Goal: Task Accomplishment & Management: Complete application form

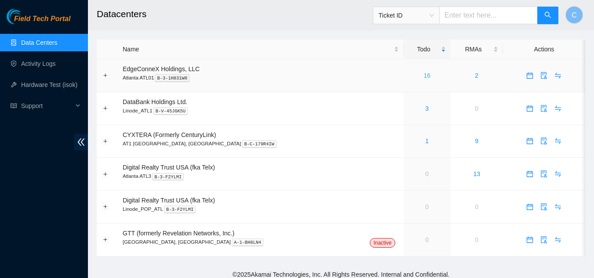
click at [423, 75] on link "16" at bounding box center [426, 75] width 7 height 7
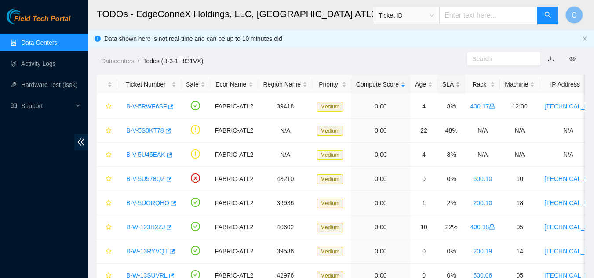
click at [452, 84] on div "SLA" at bounding box center [451, 85] width 18 height 10
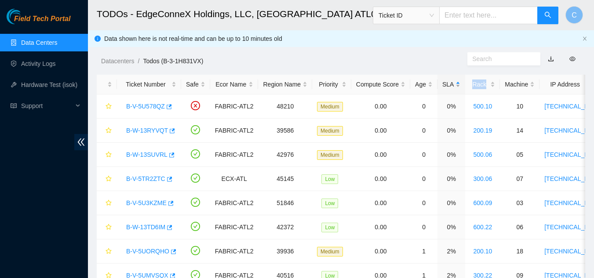
click at [452, 84] on div "SLA" at bounding box center [451, 85] width 18 height 10
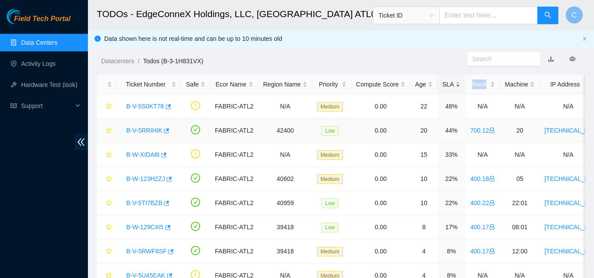
click at [150, 132] on link "B-V-5RRIHIK" at bounding box center [144, 130] width 36 height 7
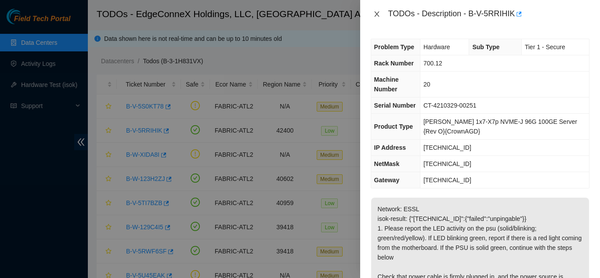
click at [378, 14] on icon "close" at bounding box center [377, 14] width 7 height 7
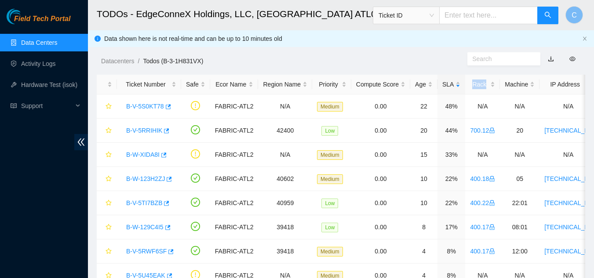
click at [31, 42] on link "Data Centers" at bounding box center [39, 42] width 36 height 7
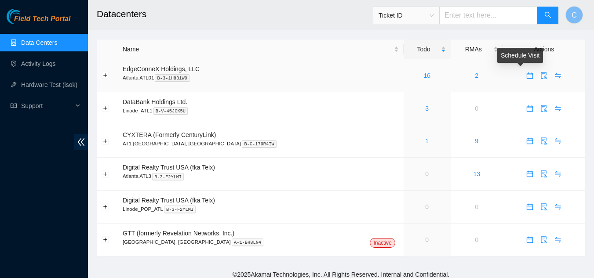
click at [527, 79] on icon "calendar" at bounding box center [530, 76] width 6 height 6
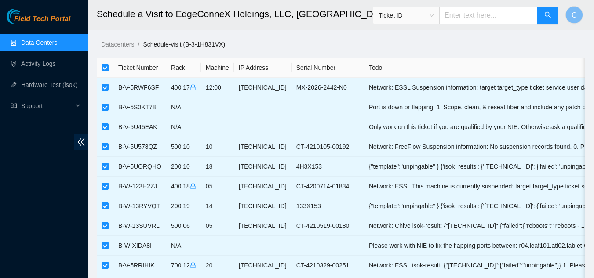
click at [107, 65] on input "checkbox" at bounding box center [105, 67] width 7 height 7
checkbox input "false"
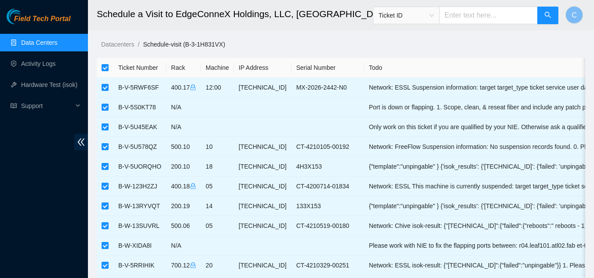
checkbox input "false"
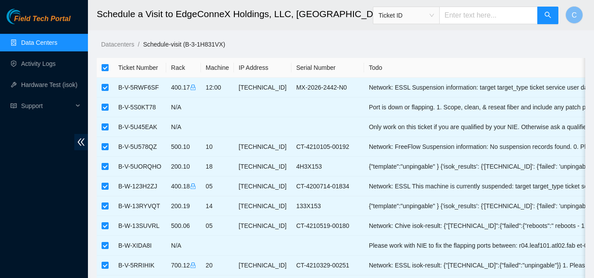
checkbox input "false"
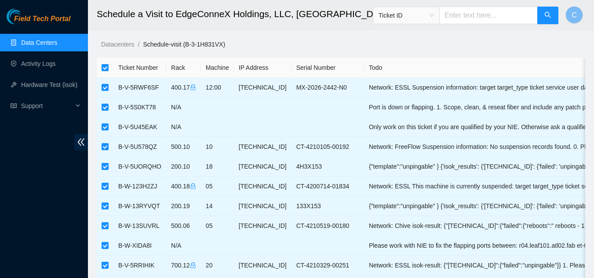
checkbox input "false"
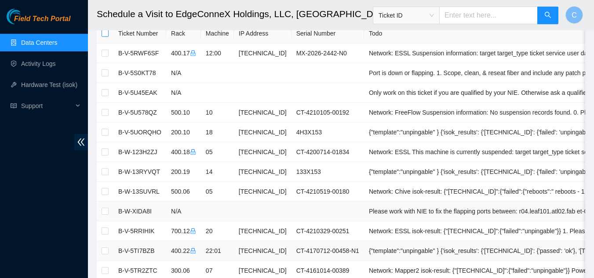
scroll to position [44, 0]
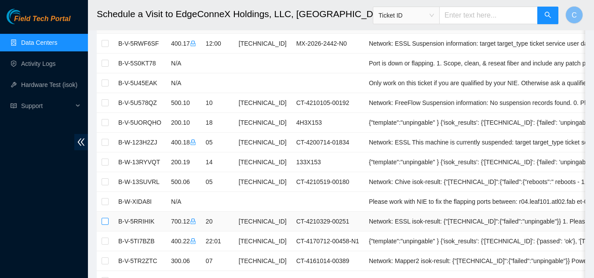
click at [108, 221] on input "checkbox" at bounding box center [105, 221] width 7 height 7
checkbox input "true"
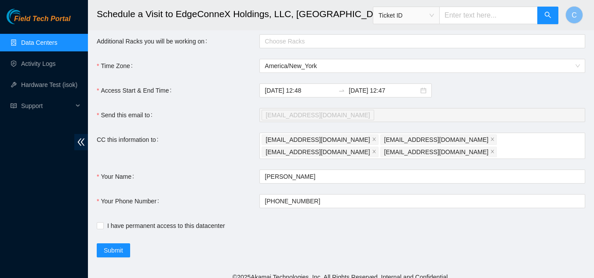
scroll to position [415, 0]
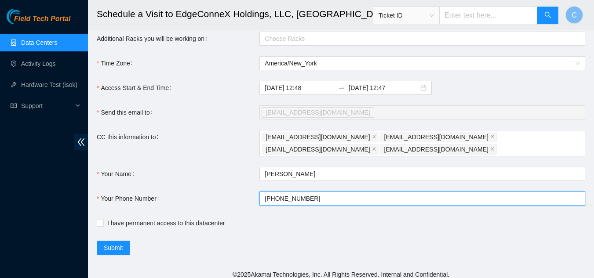
click at [323, 193] on input "+1908-590-0782" at bounding box center [422, 199] width 326 height 14
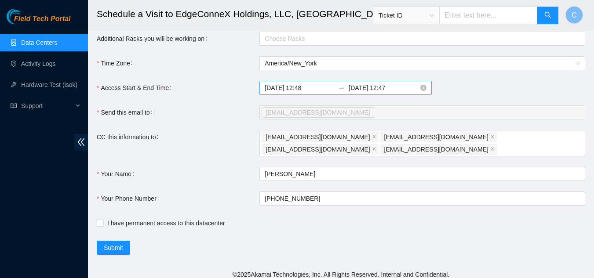
click at [400, 93] on input "2025-08-23 12:47" at bounding box center [384, 88] width 70 height 10
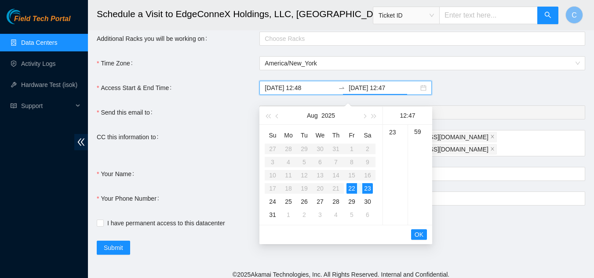
scroll to position [282, 0]
click at [390, 133] on div "23" at bounding box center [395, 132] width 25 height 12
click at [416, 134] on div "59" at bounding box center [420, 132] width 24 height 12
click at [354, 186] on div "22" at bounding box center [351, 188] width 11 height 11
type input "2025-08-22 23:59"
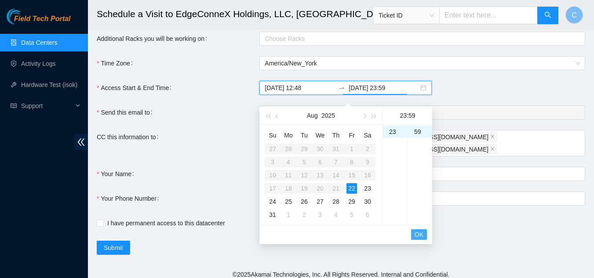
click at [418, 237] on span "OK" at bounding box center [418, 235] width 9 height 10
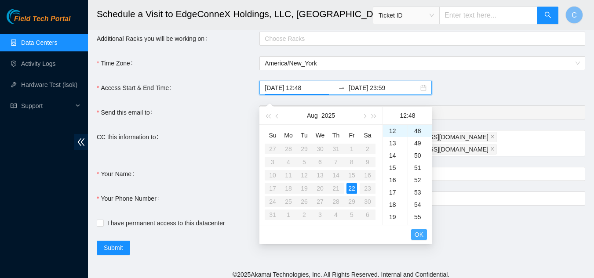
click at [419, 234] on span "OK" at bounding box center [418, 235] width 9 height 10
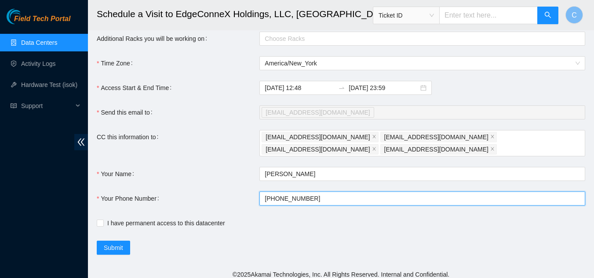
click at [320, 192] on input "+1908-590-0782" at bounding box center [422, 199] width 326 height 14
click at [97, 241] on button "Submit" at bounding box center [113, 248] width 33 height 14
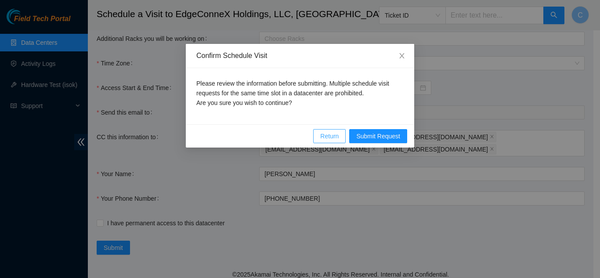
click at [334, 139] on span "Return" at bounding box center [329, 136] width 18 height 10
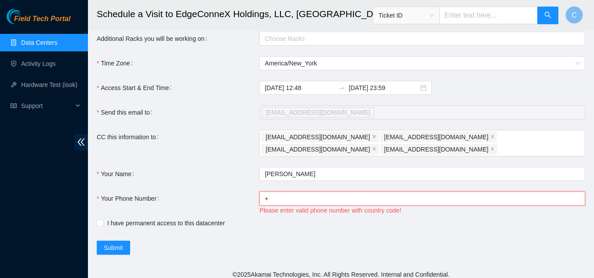
type input "+14046554963"
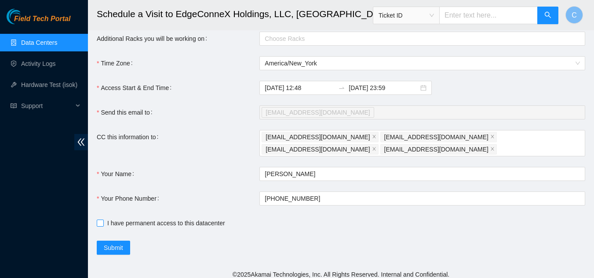
click at [97, 220] on input "I have permanent access to this datacenter" at bounding box center [100, 223] width 6 height 6
checkbox input "true"
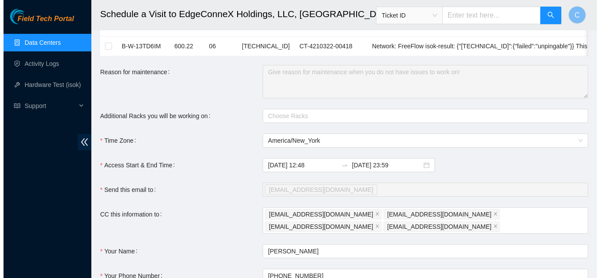
scroll to position [415, 0]
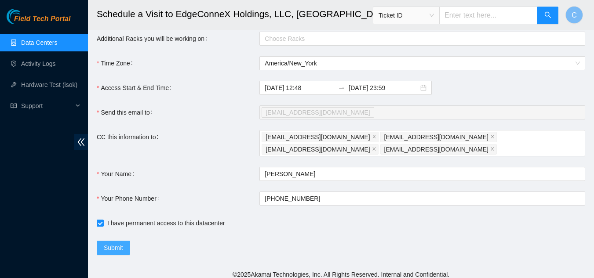
click at [117, 243] on span "Submit" at bounding box center [113, 248] width 19 height 10
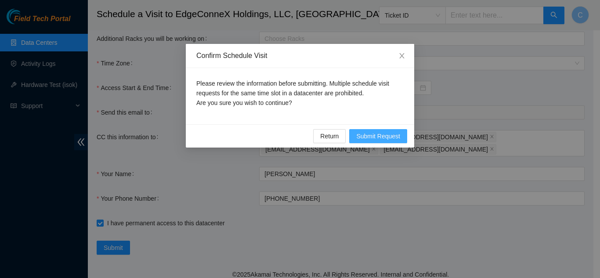
click at [380, 139] on span "Submit Request" at bounding box center [378, 136] width 44 height 10
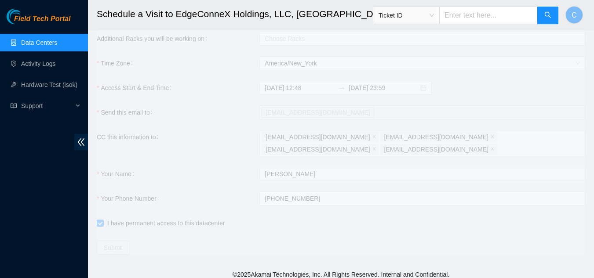
type input "2025-08-22 12:49"
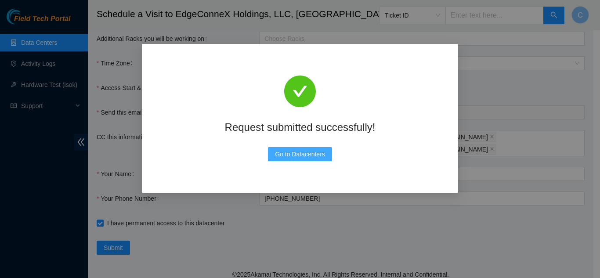
click at [283, 159] on span "Go to Datacenters" at bounding box center [300, 154] width 50 height 10
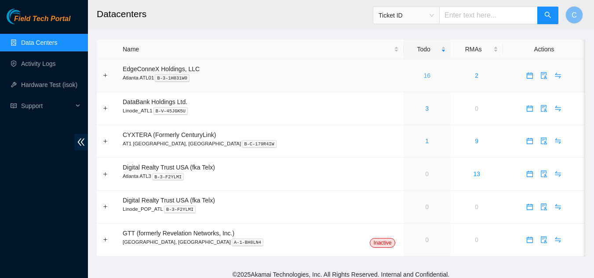
click at [423, 74] on link "16" at bounding box center [426, 75] width 7 height 7
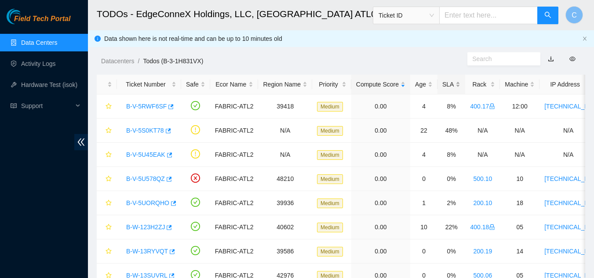
click at [446, 88] on div "SLA" at bounding box center [451, 85] width 18 height 10
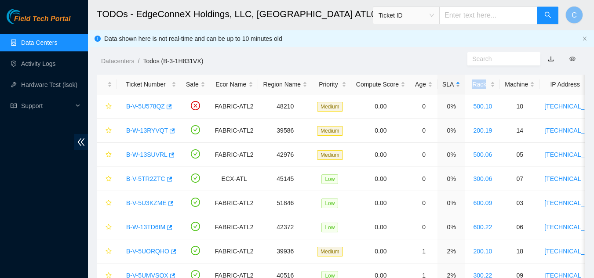
click at [446, 88] on div "SLA" at bounding box center [451, 85] width 18 height 10
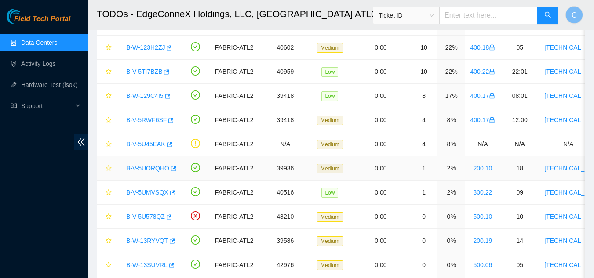
scroll to position [132, 0]
drag, startPoint x: 119, startPoint y: 219, endPoint x: 170, endPoint y: 217, distance: 50.6
click at [170, 217] on td "B-V-5U578QZ" at bounding box center [149, 216] width 64 height 24
copy tr "B-V-5U578QZ"
click at [100, 93] on td at bounding box center [107, 96] width 20 height 24
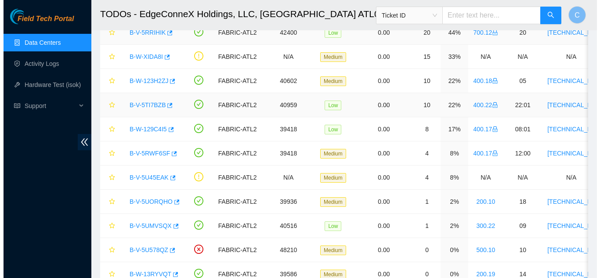
scroll to position [88, 0]
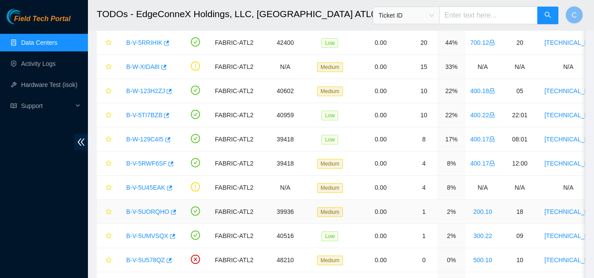
click at [156, 213] on link "B-V-5UORQHO" at bounding box center [147, 211] width 43 height 7
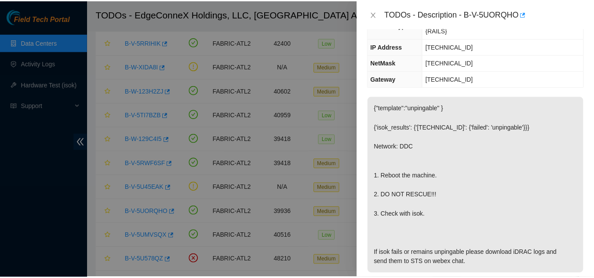
scroll to position [88, 0]
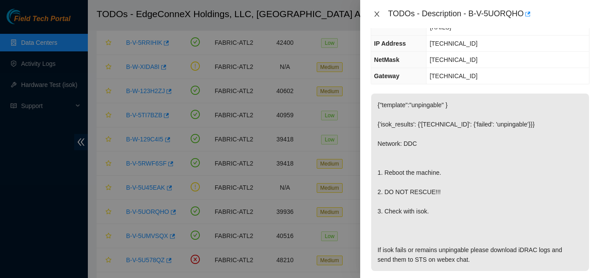
click at [378, 13] on icon "close" at bounding box center [376, 13] width 5 height 5
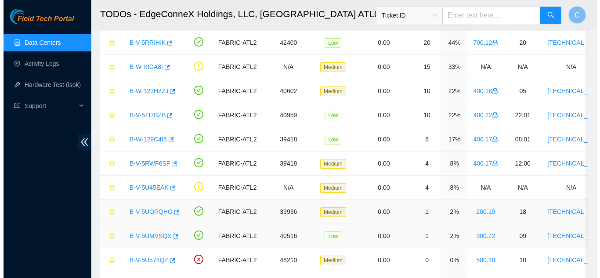
scroll to position [107, 0]
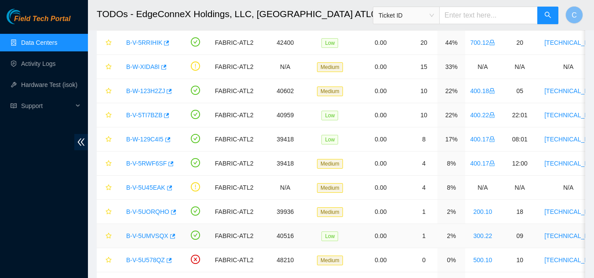
click at [147, 233] on link "B-V-5UMVSQX" at bounding box center [147, 236] width 42 height 7
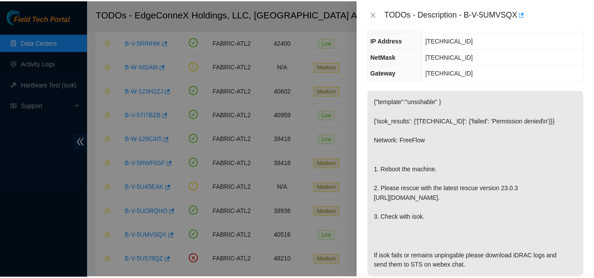
scroll to position [88, 0]
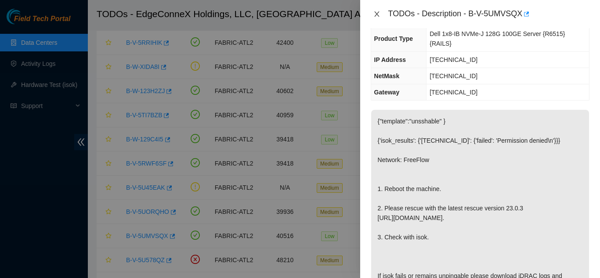
click at [381, 14] on button "Close" at bounding box center [377, 14] width 12 height 8
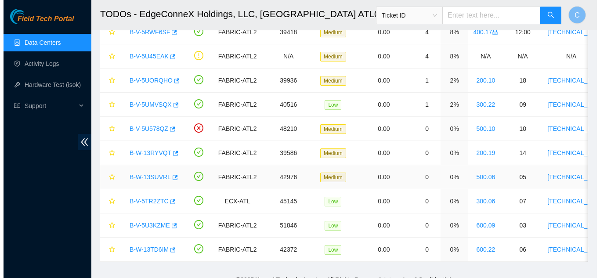
scroll to position [220, 0]
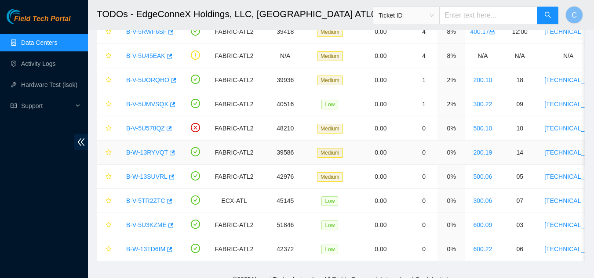
click at [147, 153] on link "B-W-13RYVQT" at bounding box center [147, 152] width 42 height 7
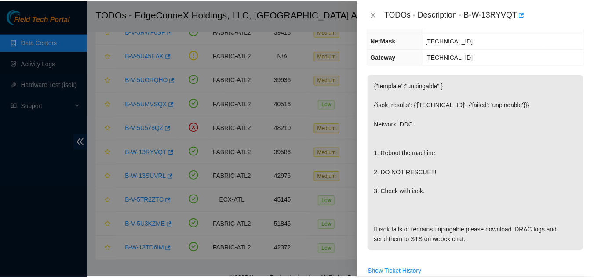
scroll to position [88, 0]
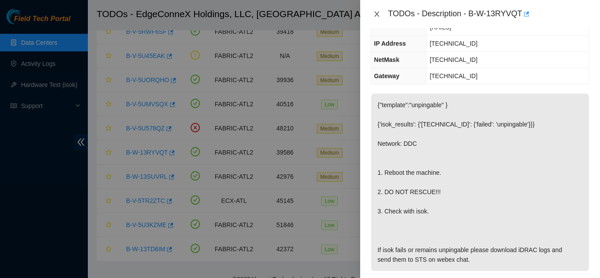
click at [374, 16] on icon "close" at bounding box center [377, 14] width 7 height 7
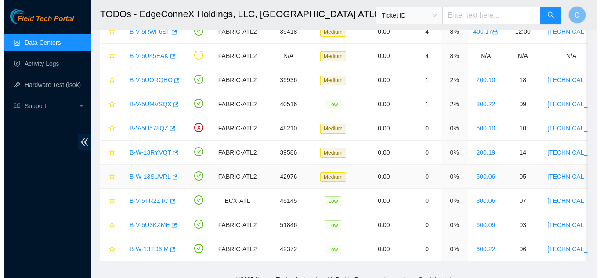
scroll to position [107, 0]
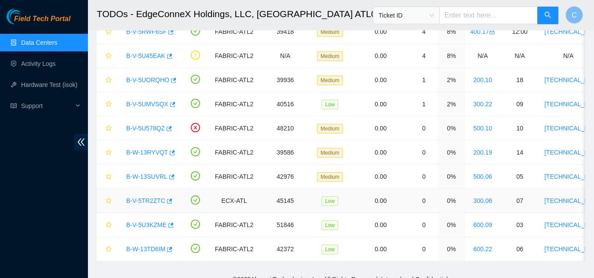
click at [145, 204] on link "B-V-5TR2ZTC" at bounding box center [145, 200] width 39 height 7
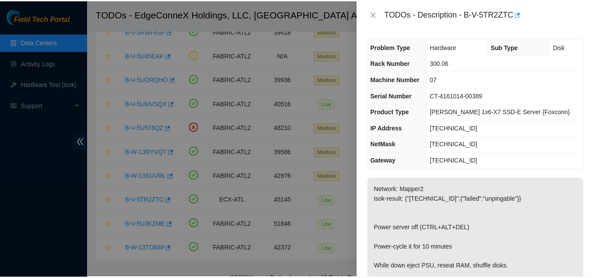
scroll to position [44, 0]
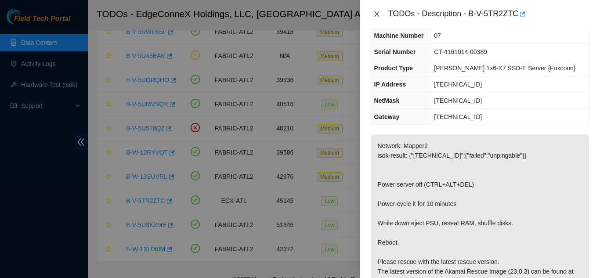
click at [379, 13] on icon "close" at bounding box center [377, 14] width 7 height 7
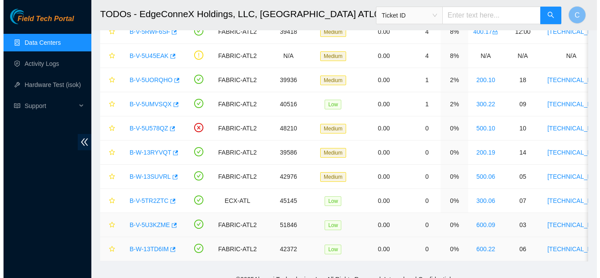
scroll to position [63, 0]
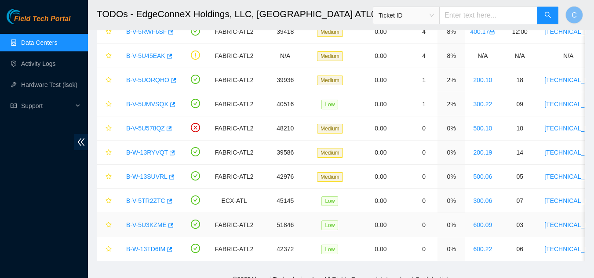
click at [142, 225] on link "B-V-5U3KZME" at bounding box center [146, 225] width 40 height 7
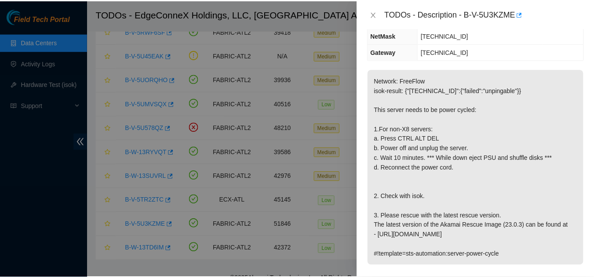
scroll to position [132, 0]
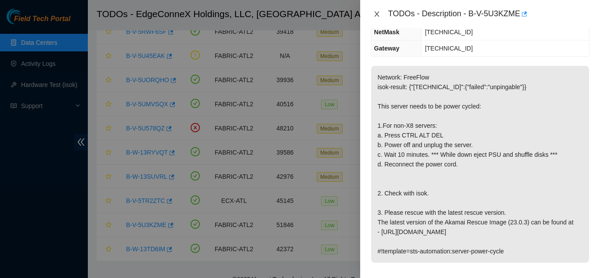
click at [375, 14] on icon "close" at bounding box center [377, 14] width 7 height 7
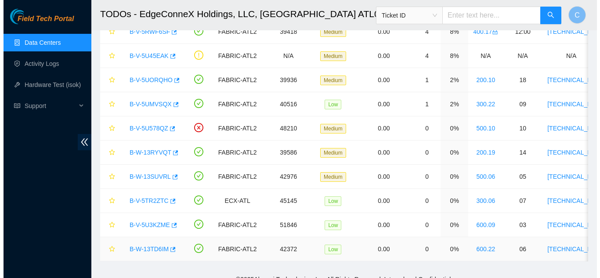
scroll to position [142, 0]
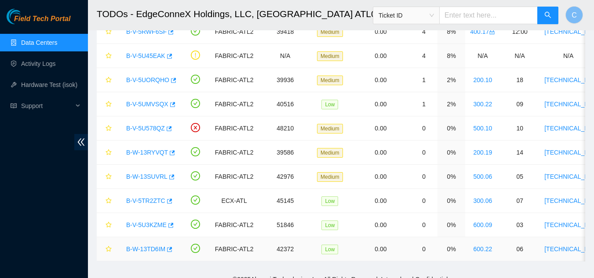
click at [138, 248] on link "B-W-13TD6IM" at bounding box center [145, 249] width 39 height 7
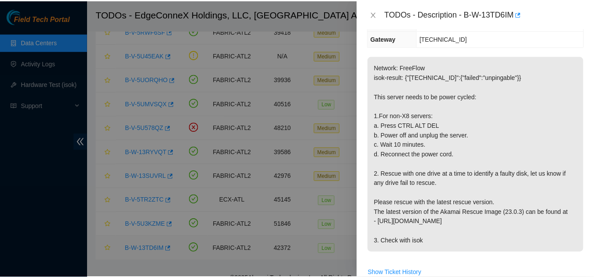
scroll to position [132, 0]
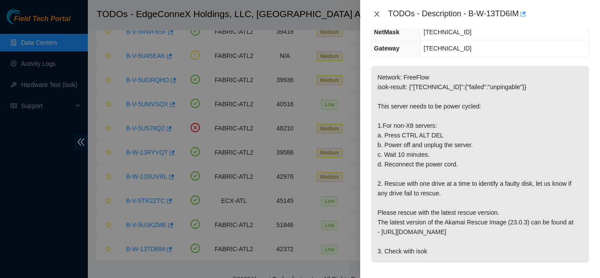
click at [380, 14] on icon "close" at bounding box center [377, 14] width 7 height 7
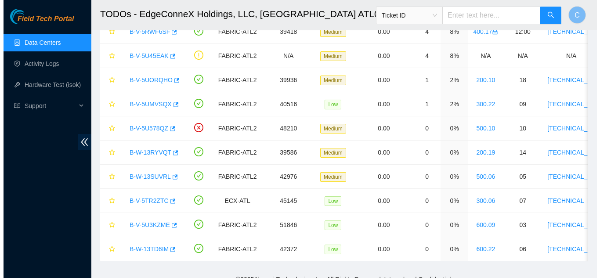
scroll to position [142, 0]
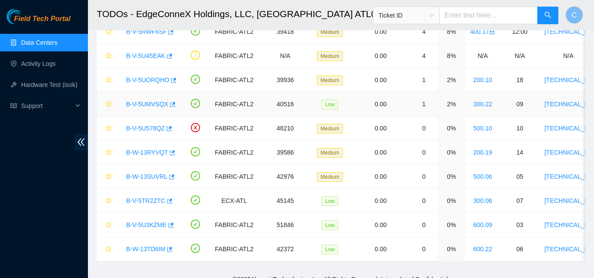
click at [147, 106] on link "B-V-5UMVSQX" at bounding box center [147, 104] width 42 height 7
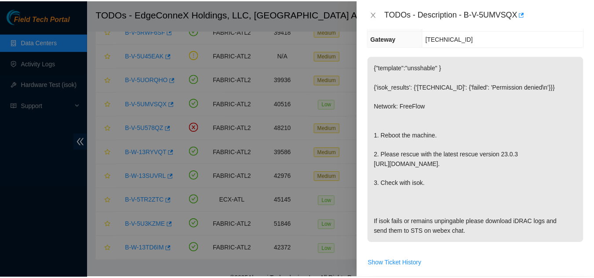
scroll to position [132, 0]
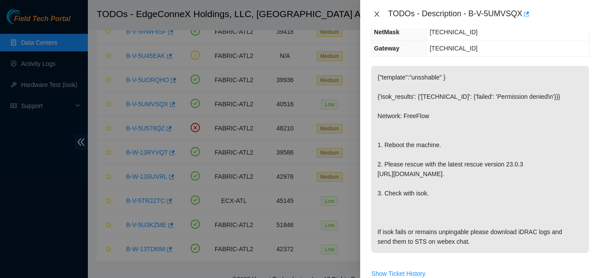
click at [381, 12] on button "Close" at bounding box center [377, 14] width 12 height 8
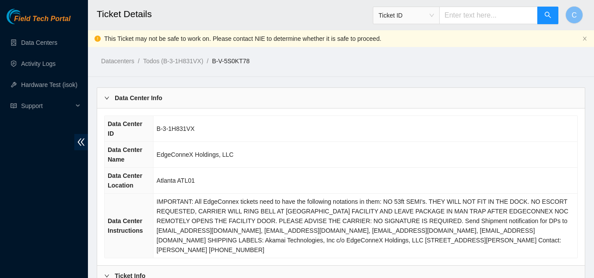
click at [179, 98] on div "Data Center Info" at bounding box center [340, 98] width 487 height 20
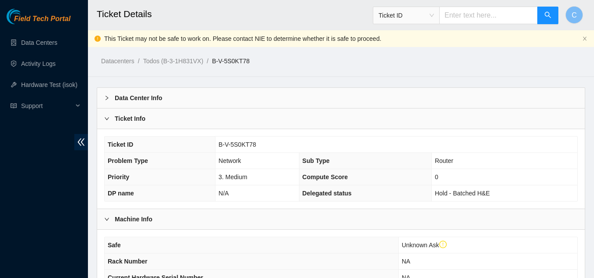
click at [153, 125] on div "Ticket Info" at bounding box center [340, 119] width 487 height 20
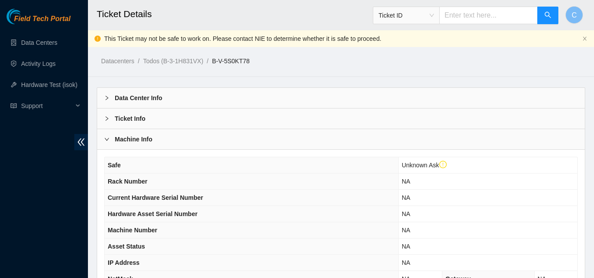
click at [152, 138] on b "Machine Info" at bounding box center [134, 139] width 38 height 10
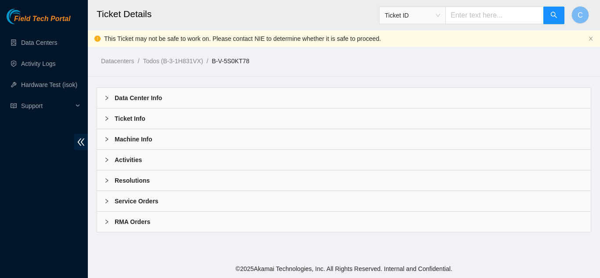
click at [145, 163] on div "Activities" at bounding box center [344, 160] width 494 height 20
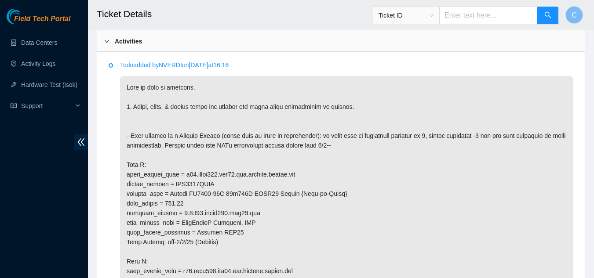
scroll to position [132, 0]
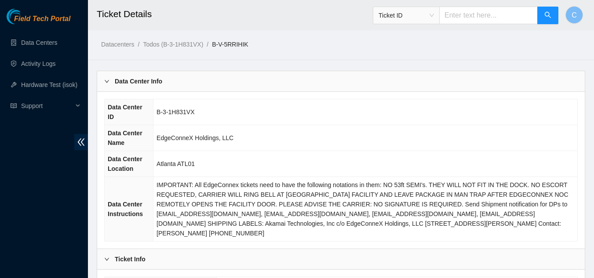
click at [163, 74] on div "Data Center Info" at bounding box center [340, 81] width 487 height 20
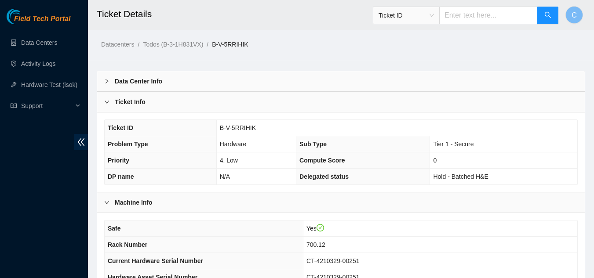
click at [163, 109] on div "Ticket Info" at bounding box center [340, 102] width 487 height 20
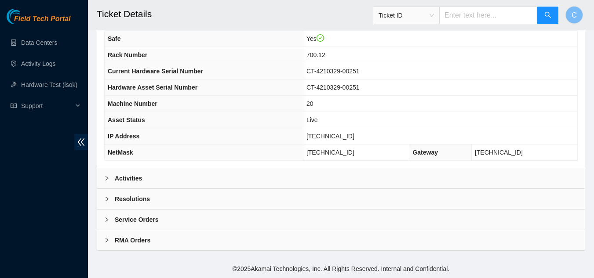
click at [149, 182] on div "Activities" at bounding box center [340, 178] width 487 height 20
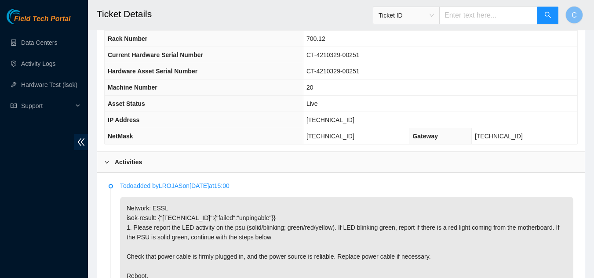
scroll to position [110, 0]
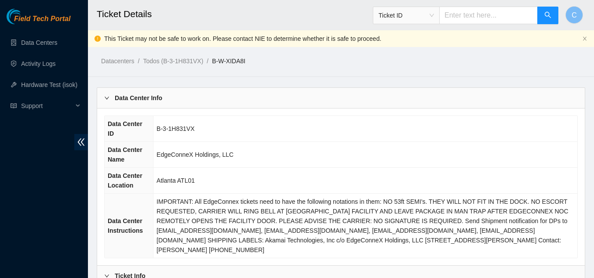
click at [162, 102] on b "Data Center Info" at bounding box center [138, 98] width 47 height 10
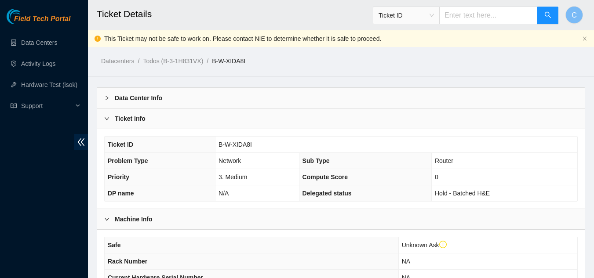
click at [157, 119] on div "Ticket Info" at bounding box center [340, 119] width 487 height 20
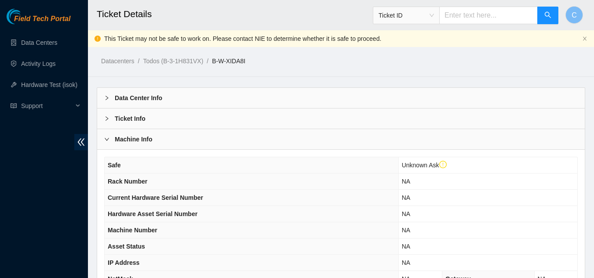
click at [132, 145] on div "Machine Info" at bounding box center [340, 139] width 487 height 20
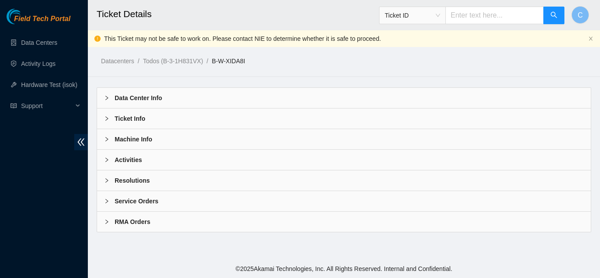
click at [138, 163] on b "Activities" at bounding box center [128, 160] width 27 height 10
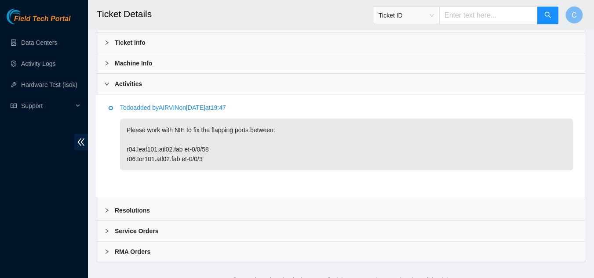
scroll to position [87, 0]
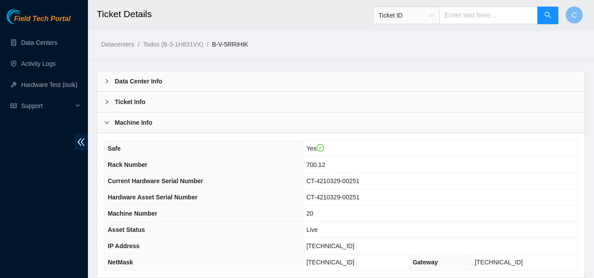
scroll to position [110, 0]
